Goal: Navigation & Orientation: Go to known website

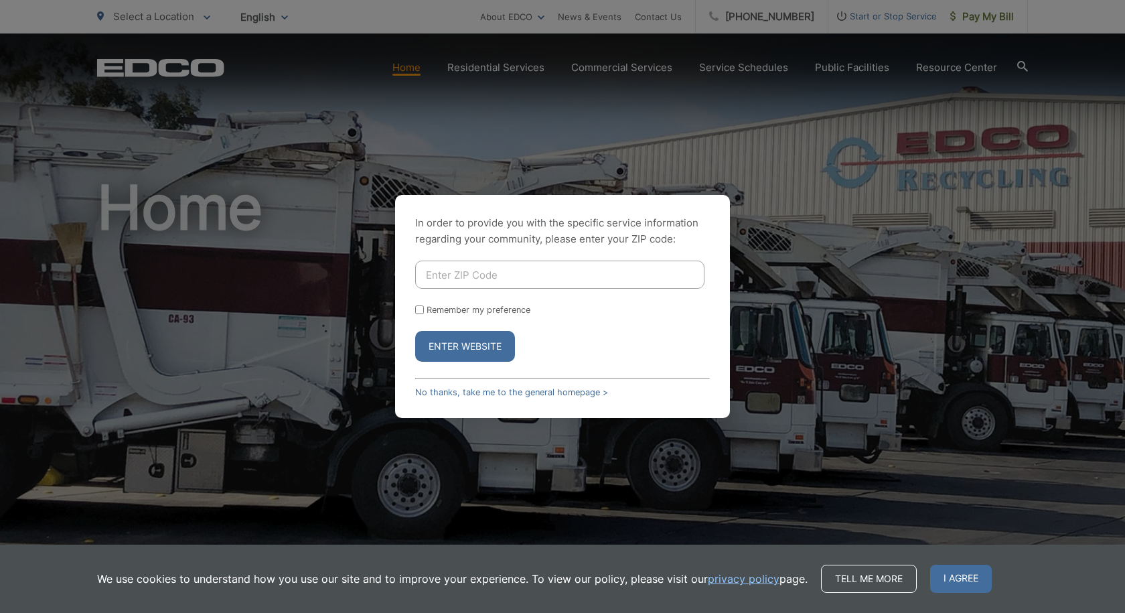
click at [620, 265] on input "Enter ZIP Code" at bounding box center [559, 275] width 289 height 28
type input "91944"
click at [486, 350] on button "Enter Website" at bounding box center [465, 346] width 100 height 31
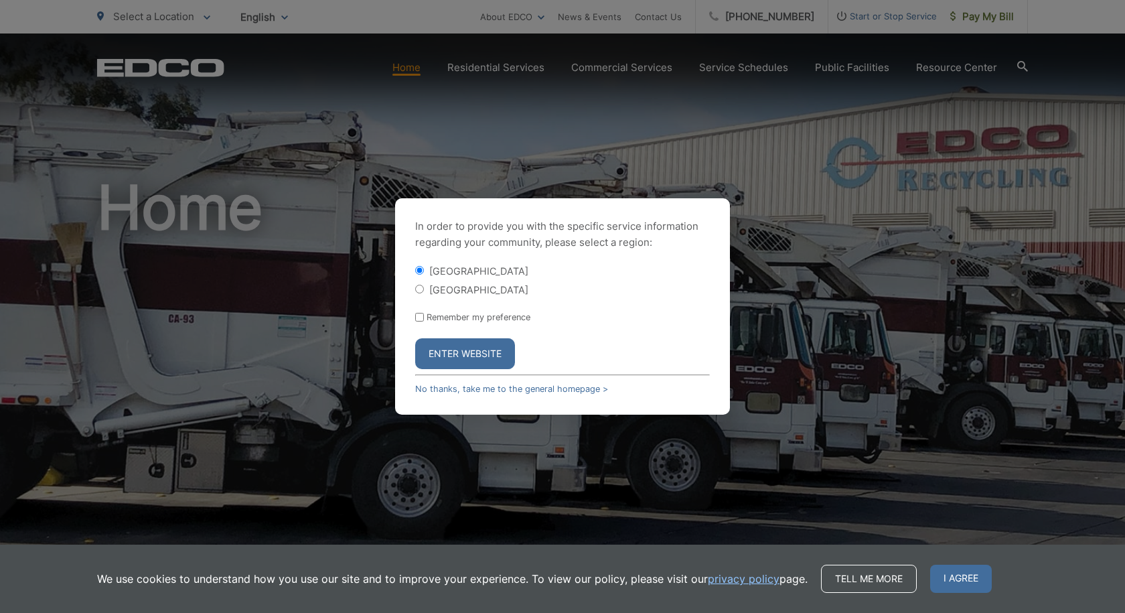
click at [445, 346] on button "Enter Website" at bounding box center [465, 353] width 100 height 31
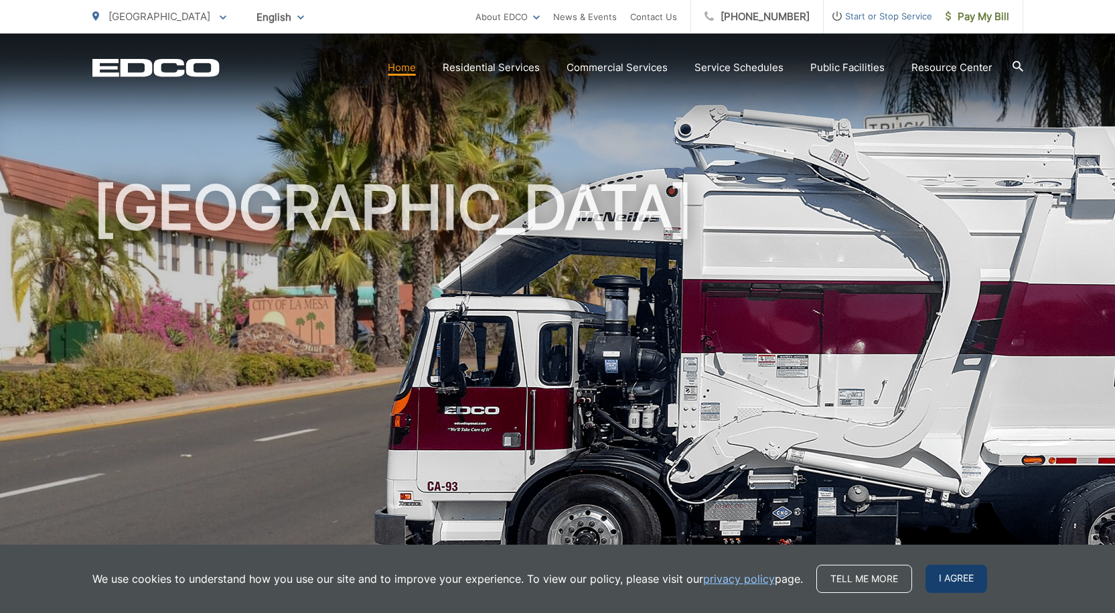
click at [971, 575] on span "I agree" at bounding box center [957, 579] width 62 height 28
